Goal: Contribute content: Add original content to the website for others to see

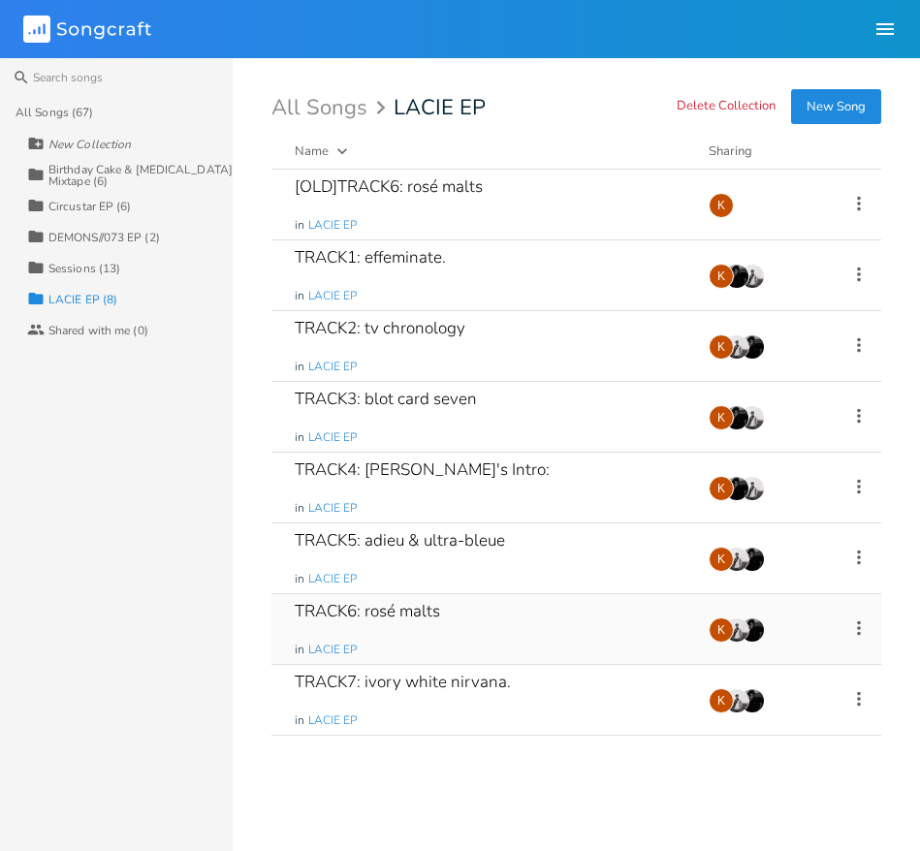
click at [527, 612] on div "TRACK6: rosé malts in LACIE EP" at bounding box center [490, 629] width 391 height 70
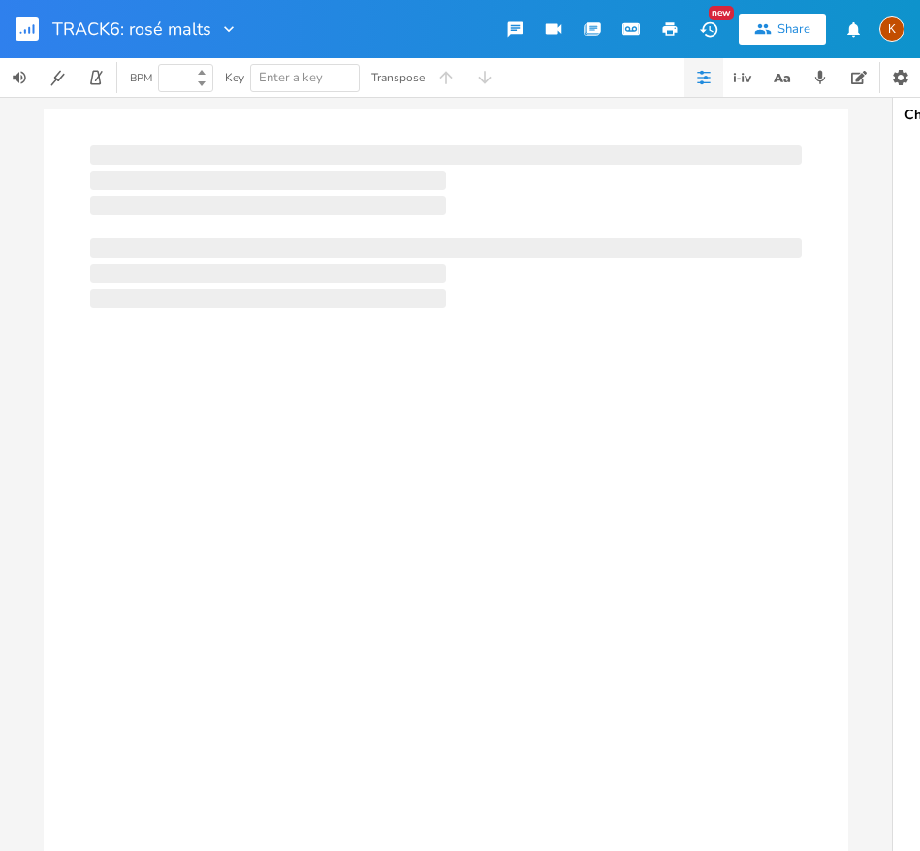
type input "100"
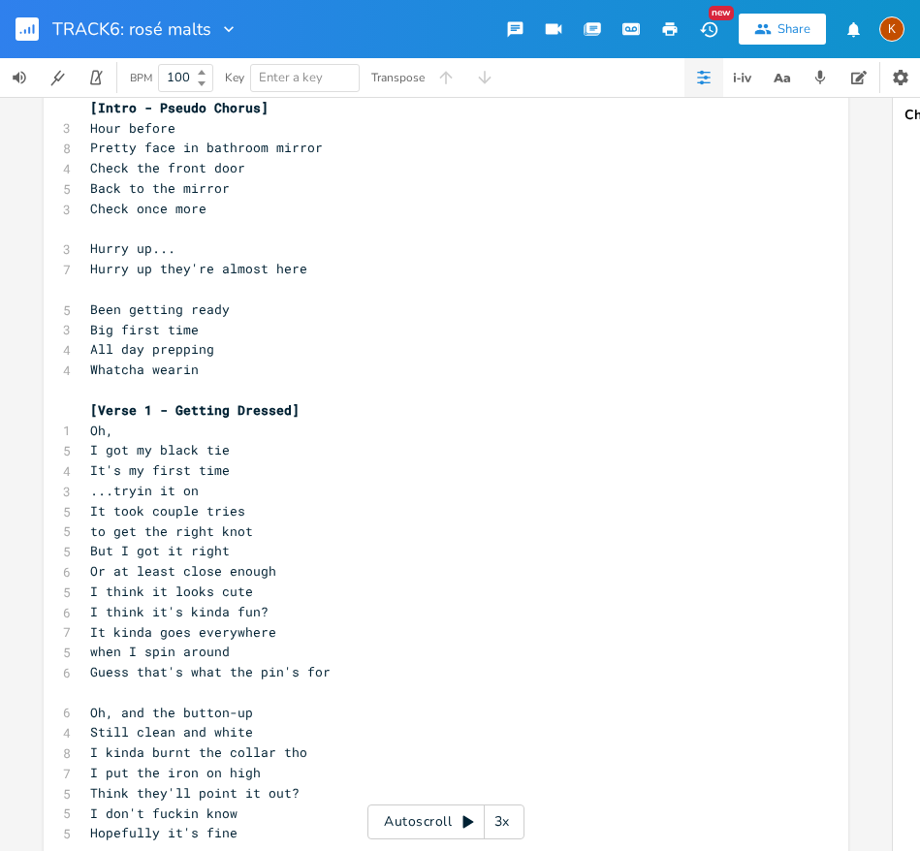
scroll to position [171, 0]
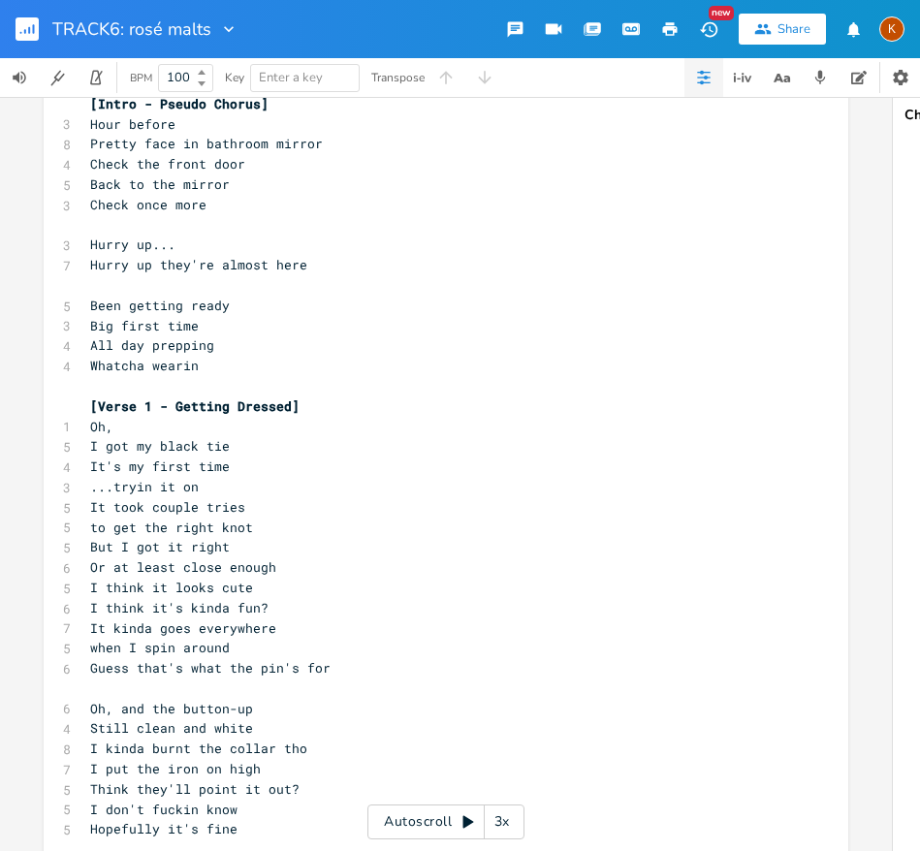
type textarea "​"
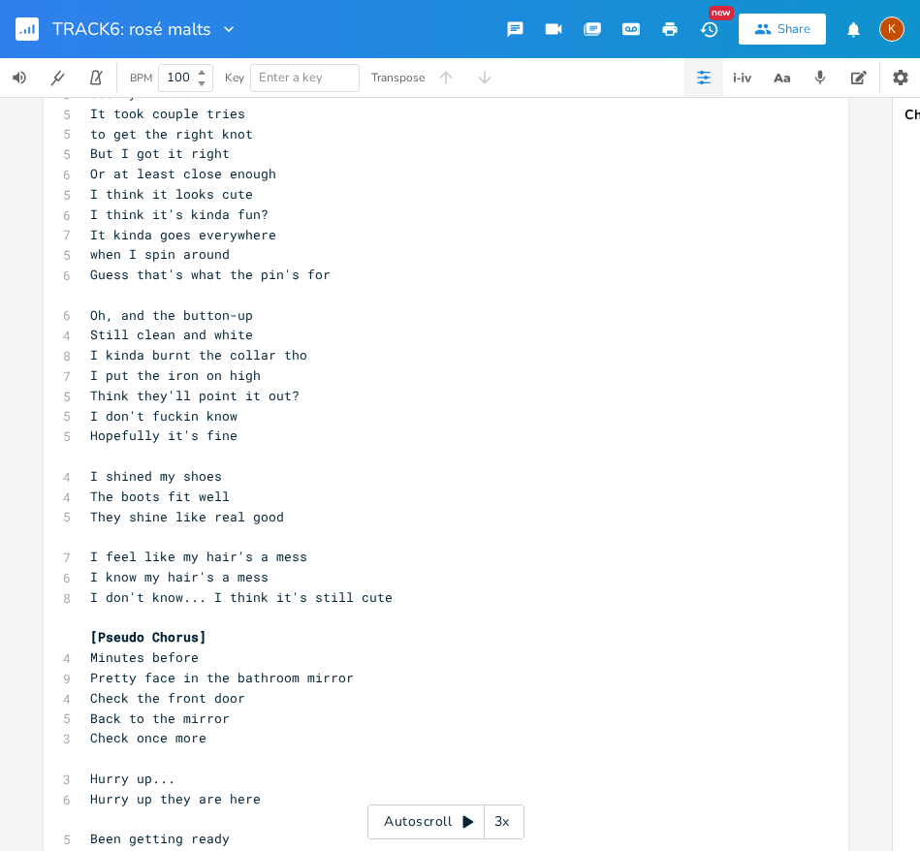
scroll to position [384, 0]
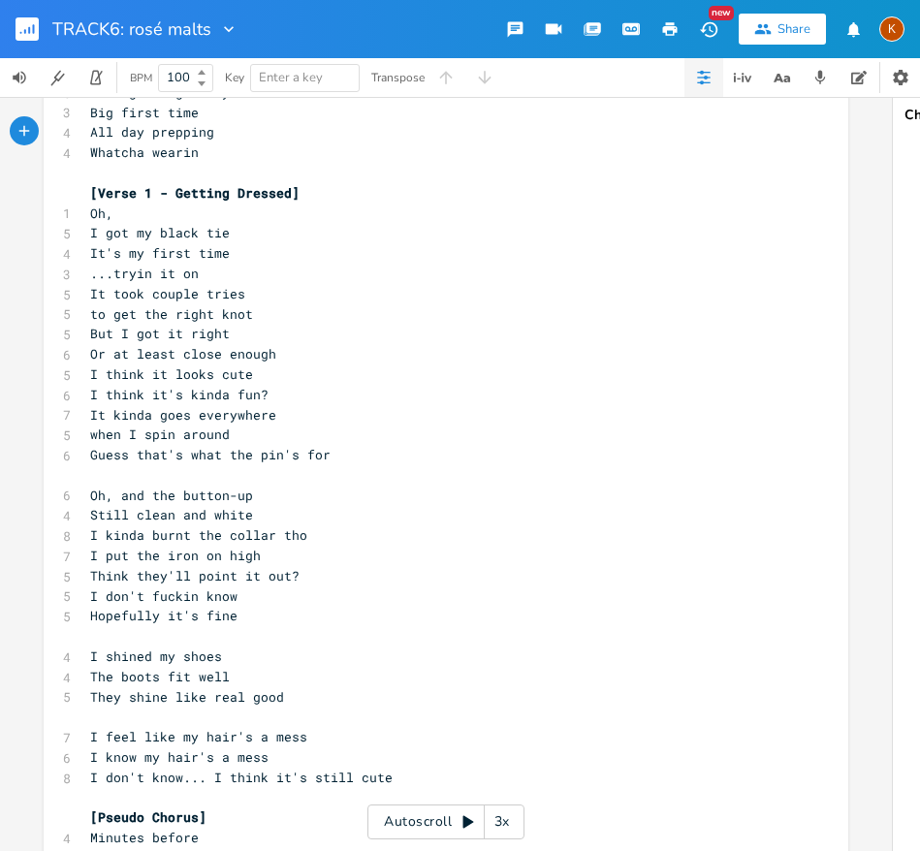
click at [34, 32] on icon "button" at bounding box center [34, 29] width 2 height 10
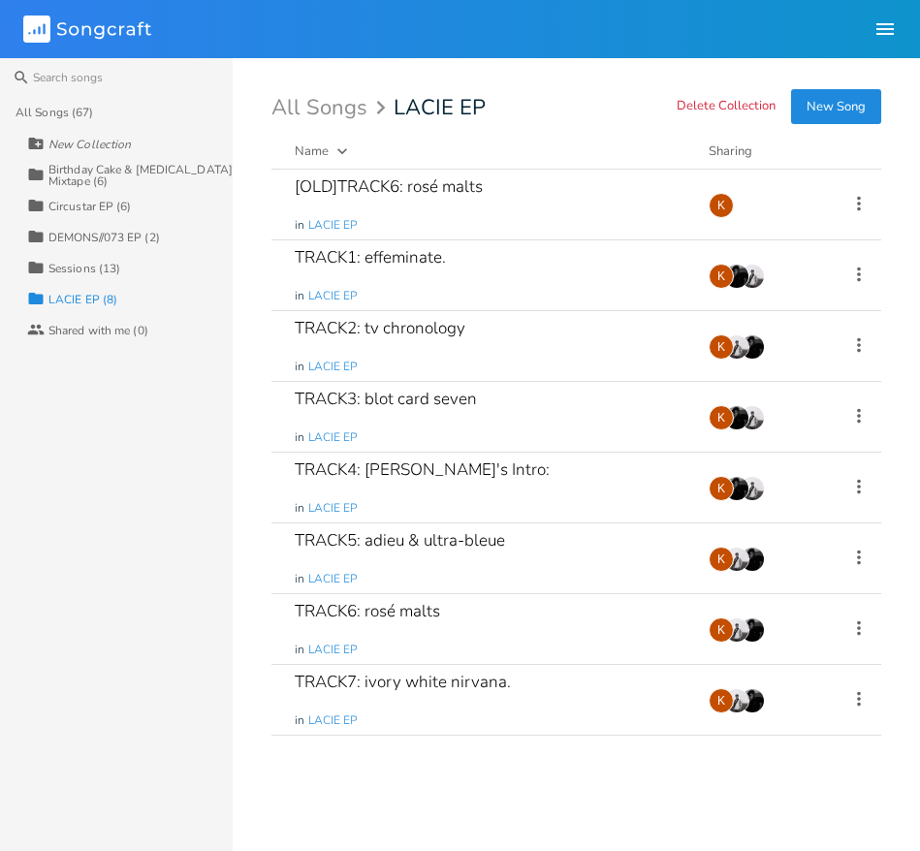
click at [95, 174] on div "Birthday Cake & [MEDICAL_DATA] Mixtape (6)" at bounding box center [140, 175] width 184 height 23
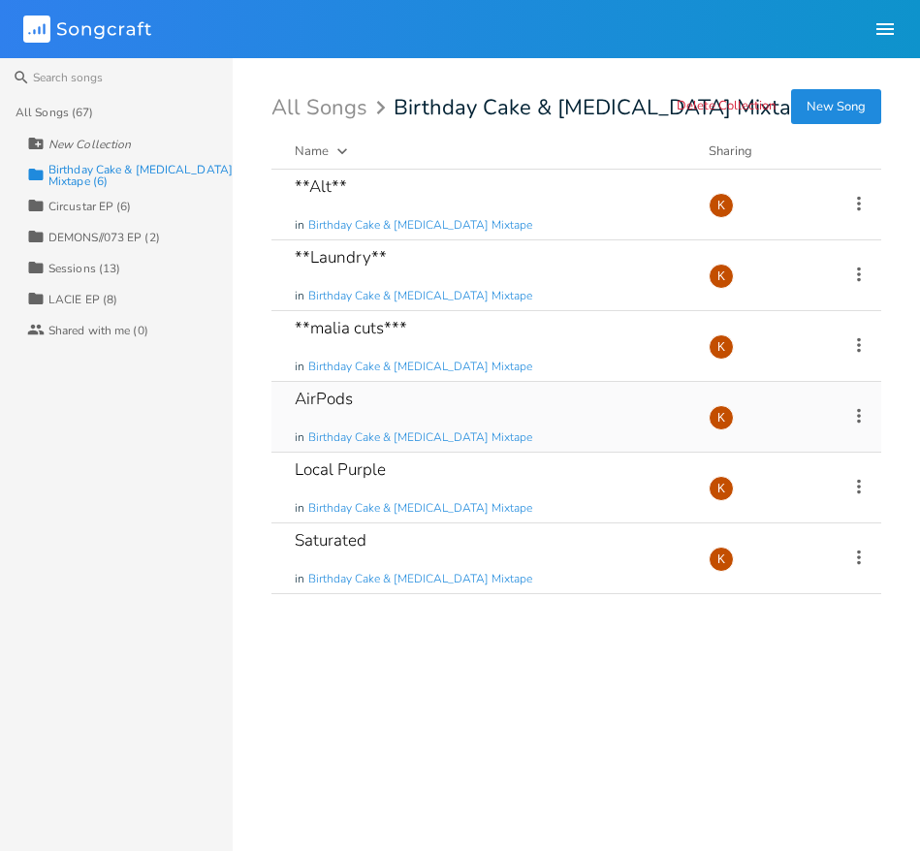
click at [530, 411] on div "AirPods in Birthday Cake & [MEDICAL_DATA] Mixtape" at bounding box center [490, 417] width 391 height 70
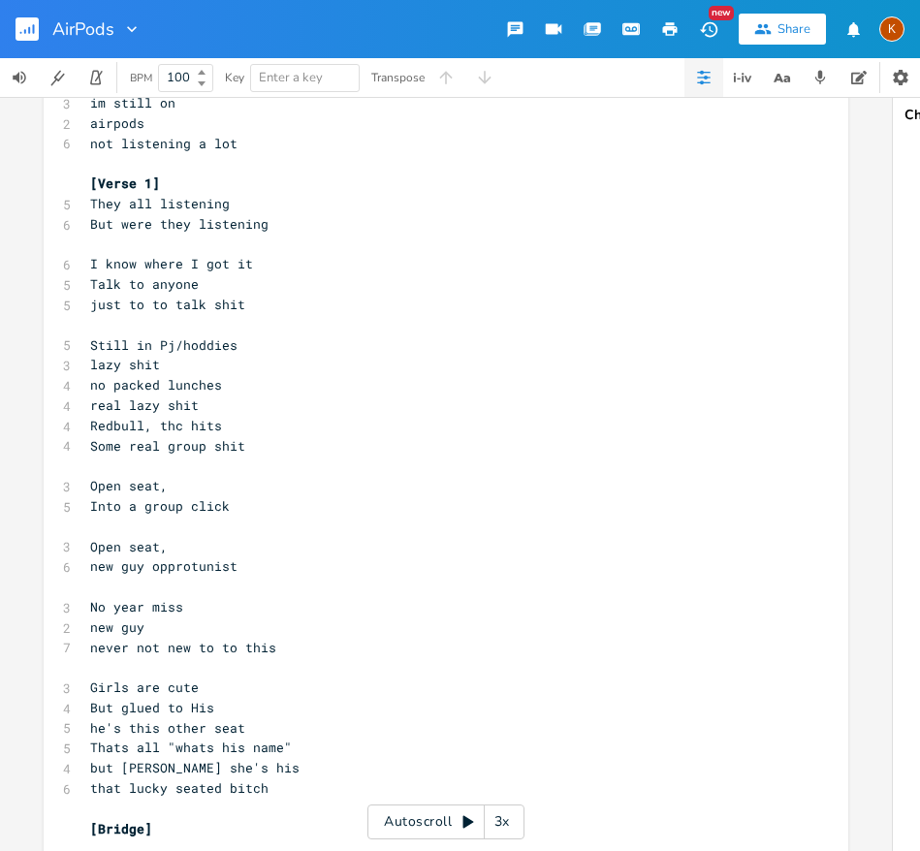
scroll to position [21, 0]
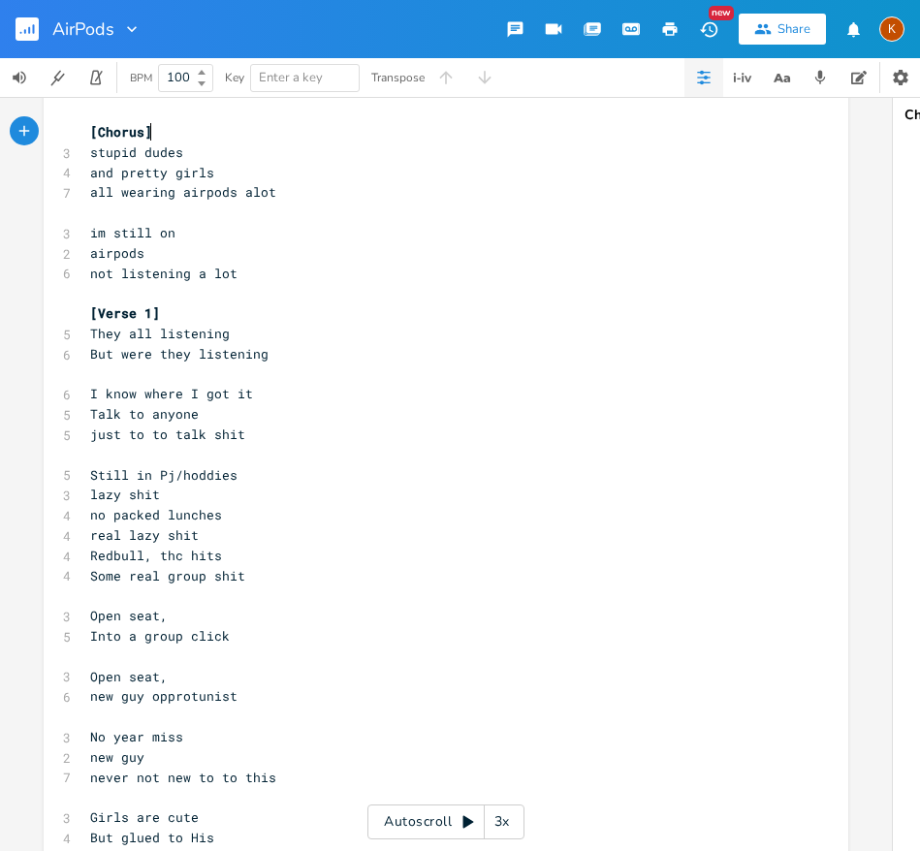
click at [26, 26] on rect "button" at bounding box center [27, 28] width 23 height 23
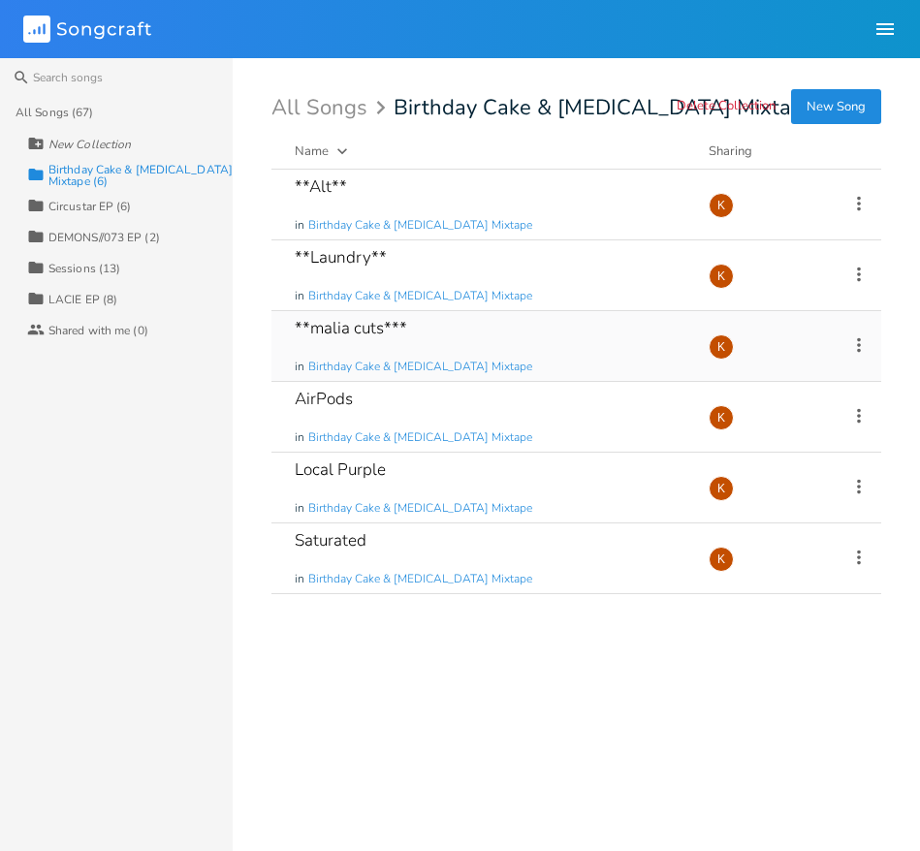
click at [859, 342] on icon at bounding box center [858, 344] width 21 height 21
click at [773, 534] on li "[PERSON_NAME]" at bounding box center [780, 539] width 155 height 33
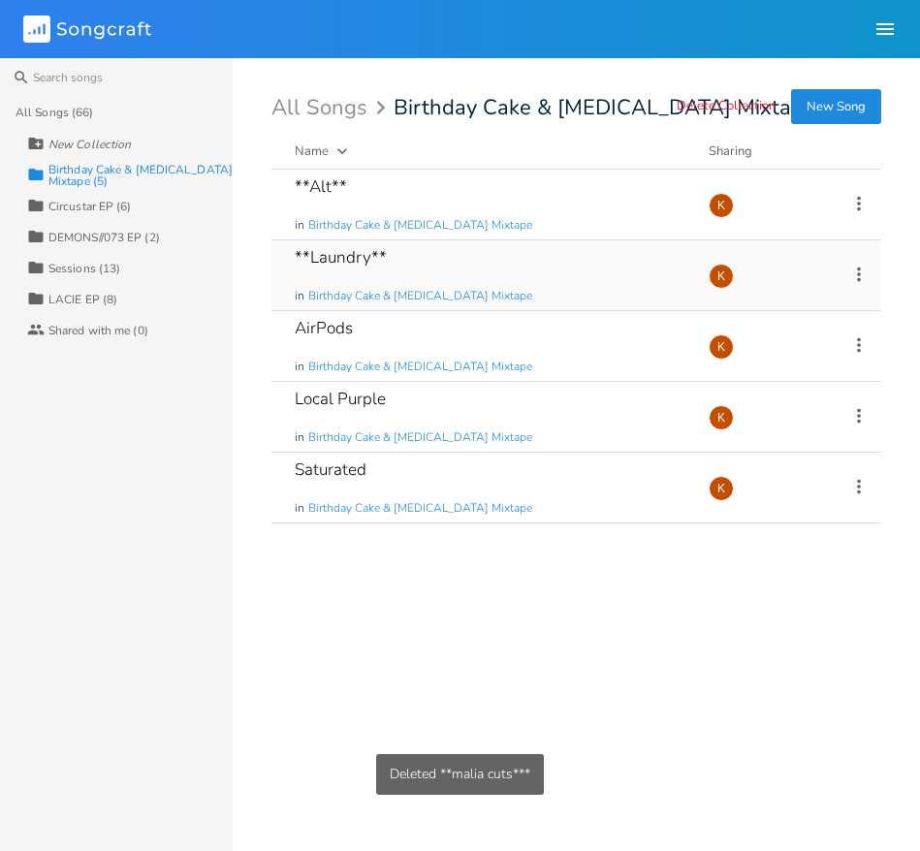
click at [547, 260] on div "**Laundry** in Birthday Cake & [MEDICAL_DATA] Mixtape" at bounding box center [490, 275] width 391 height 70
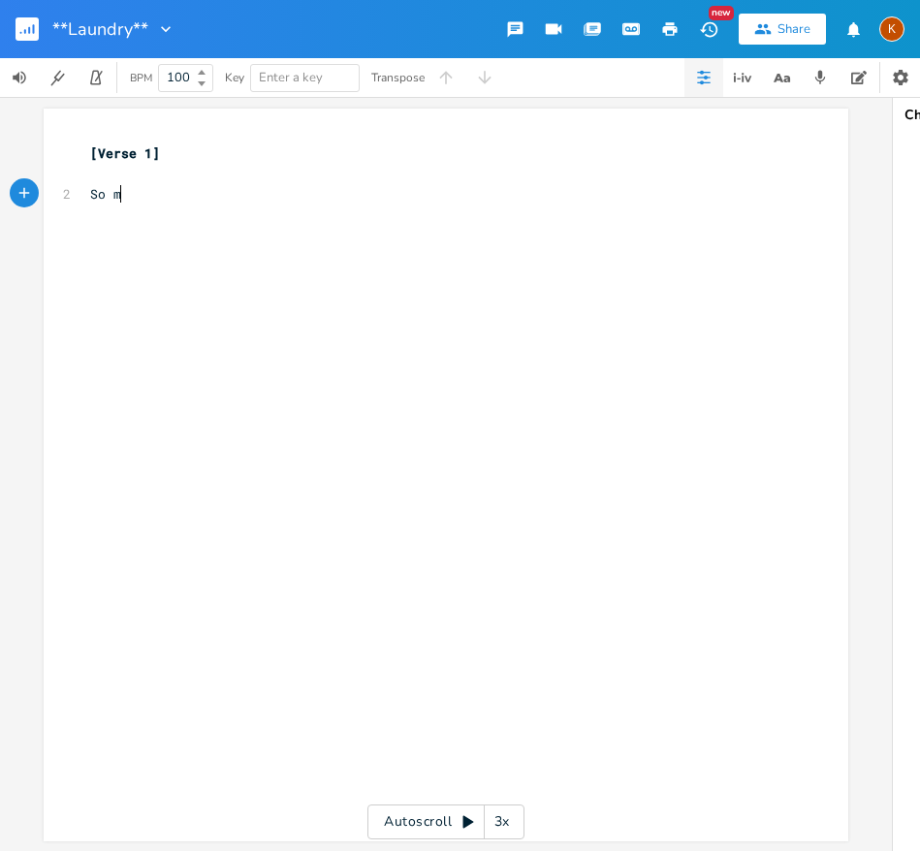
type textarea "So mom"
type textarea "She cuts vertically"
type textarea "[PERSON_NAME]"
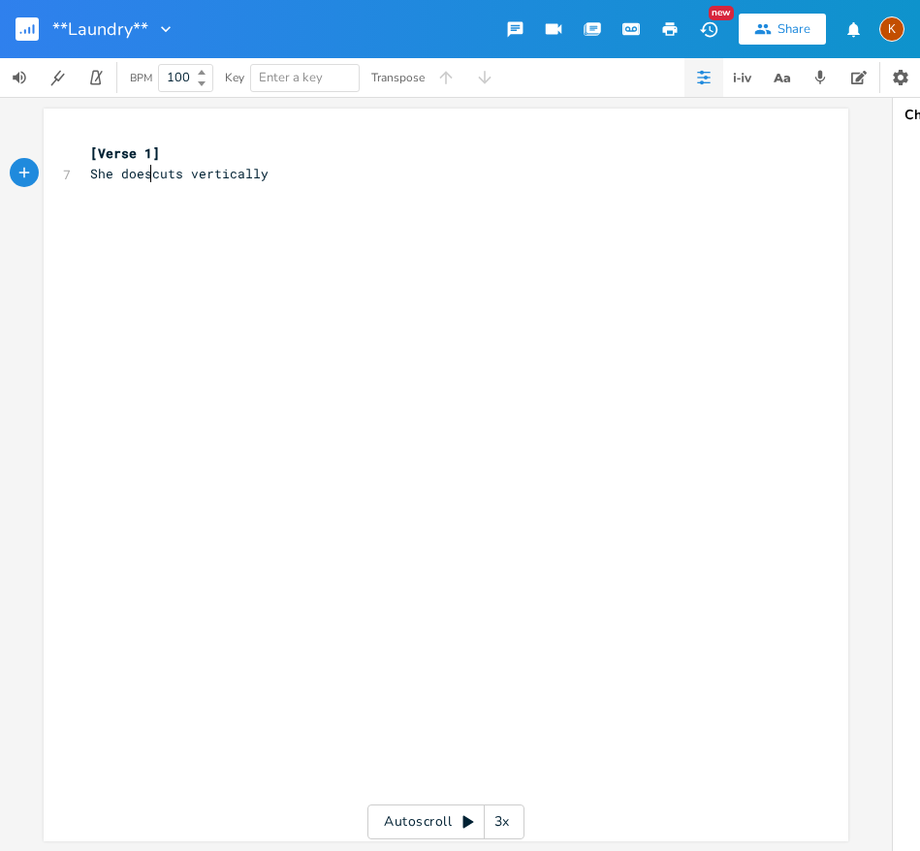
type textarea "does"
